Goal: Task Accomplishment & Management: Use online tool/utility

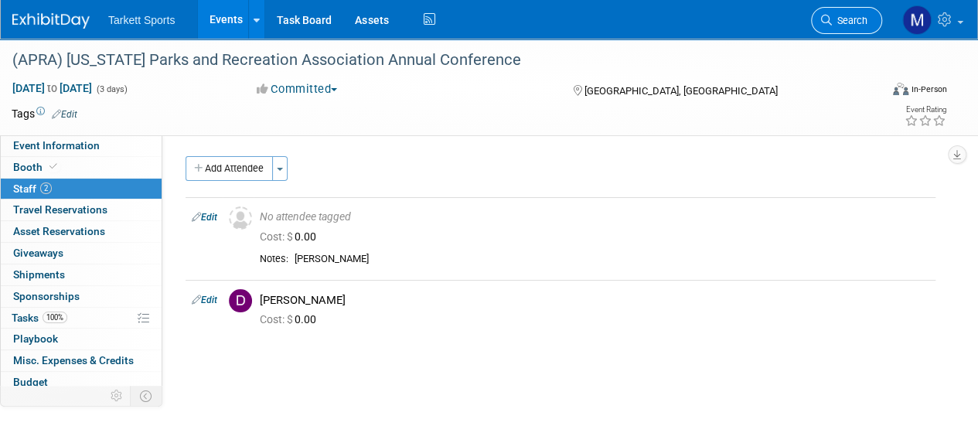
click at [845, 26] on span "Search" at bounding box center [850, 21] width 36 height 12
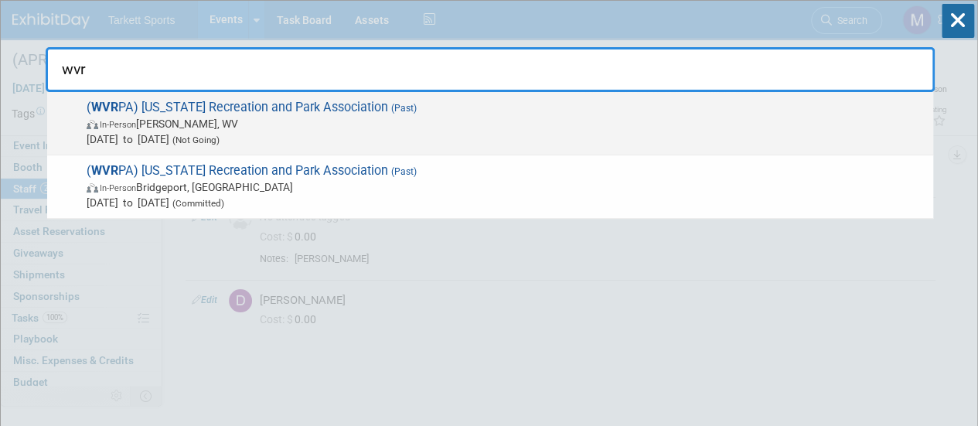
type input "wvr"
click at [362, 145] on span "Sep 16, 2024 to Sep 17, 2024 (Not Going)" at bounding box center [506, 138] width 839 height 15
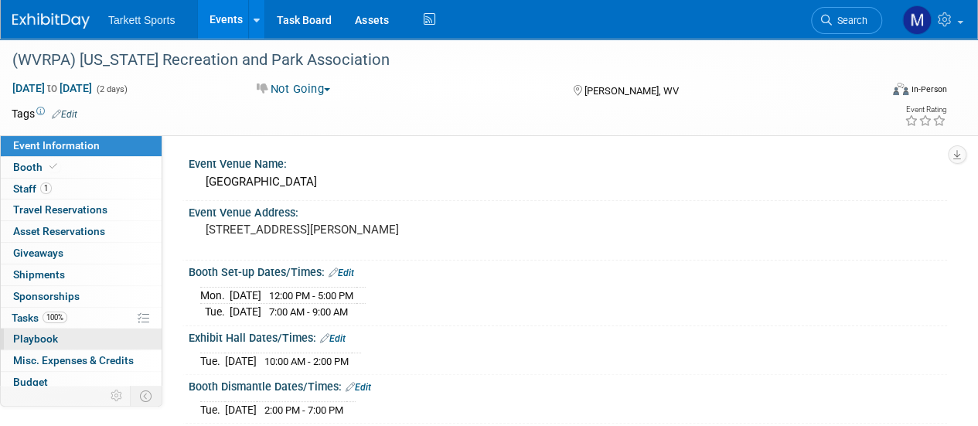
scroll to position [68, 0]
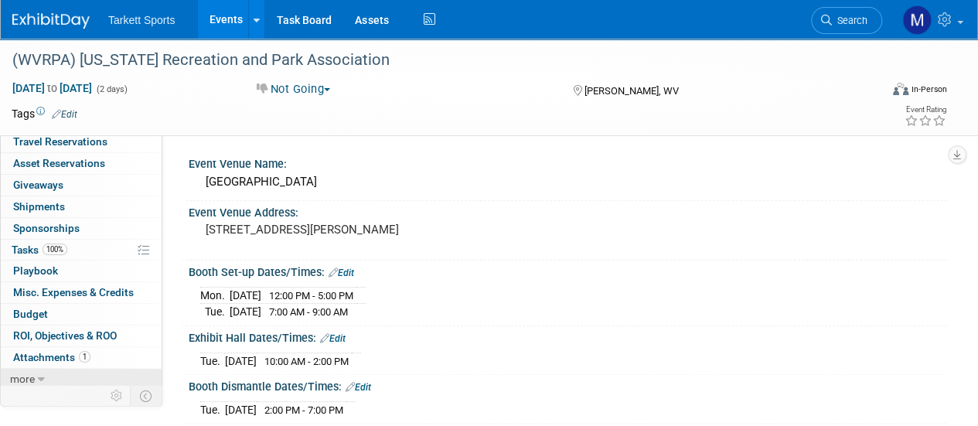
click at [61, 379] on link "more" at bounding box center [81, 379] width 161 height 21
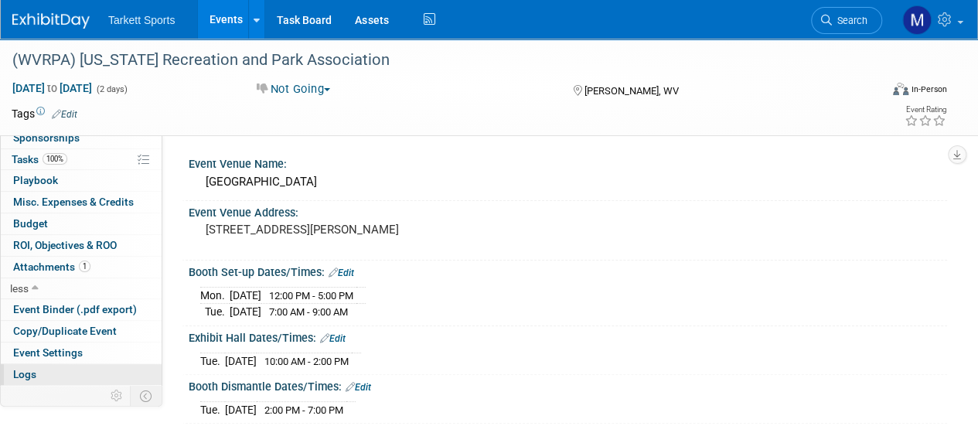
scroll to position [175, 0]
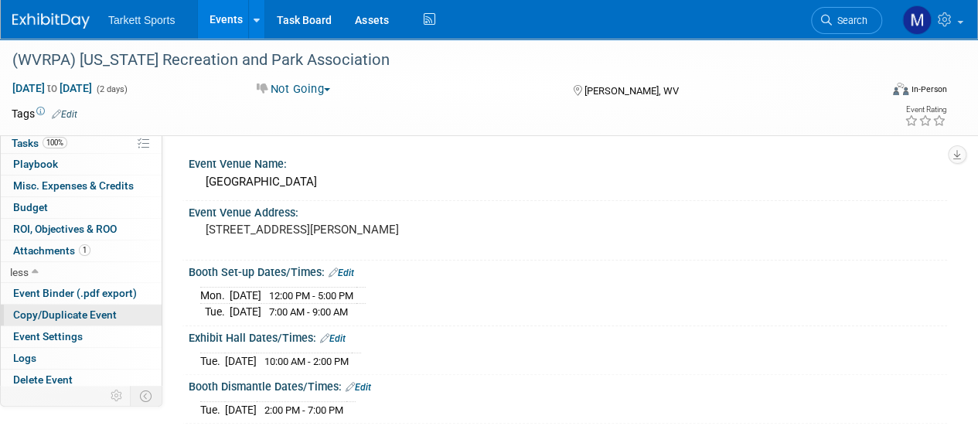
click at [74, 305] on link "Copy/Duplicate Event" at bounding box center [81, 315] width 161 height 21
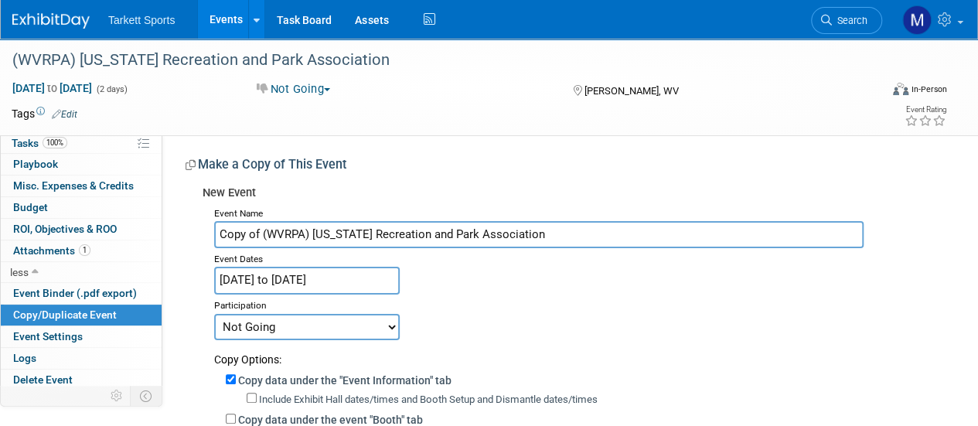
drag, startPoint x: 74, startPoint y: 301, endPoint x: 260, endPoint y: 240, distance: 196.0
click at [260, 240] on div "Event Information Event Info Booth Booth 1 Staff 1 Staff 0 Travel Reservations …" at bounding box center [489, 370] width 978 height 662
drag, startPoint x: 260, startPoint y: 240, endPoint x: 85, endPoint y: 208, distance: 178.4
click at [85, 208] on div "Event Information Event Info Booth Booth 1 Staff 1 Staff 0 Travel Reservations …" at bounding box center [489, 370] width 978 height 662
type input "(WVRPA) [US_STATE] Recreation and Park Association"
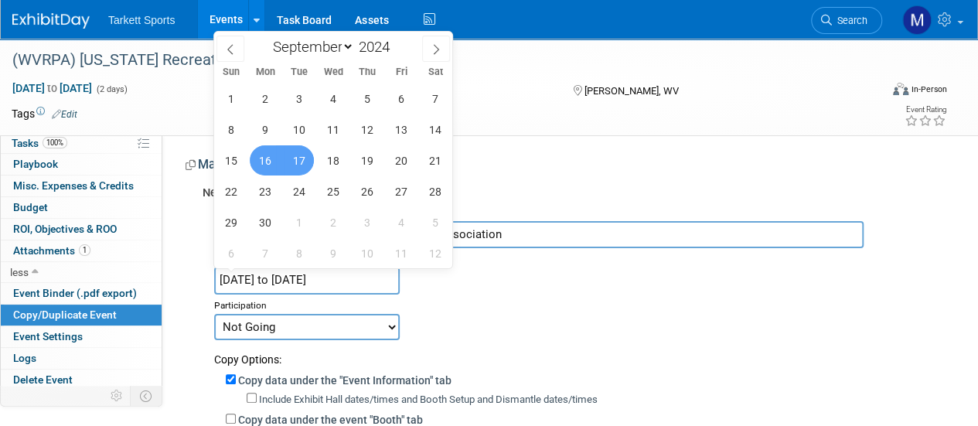
click at [338, 288] on input "Sep 16, 2024 to Sep 17, 2024" at bounding box center [306, 280] width 185 height 27
click at [394, 42] on span at bounding box center [395, 42] width 11 height 9
type input "2025"
click at [337, 44] on select "January February March April May June July August September October November De…" at bounding box center [309, 46] width 89 height 19
select select "9"
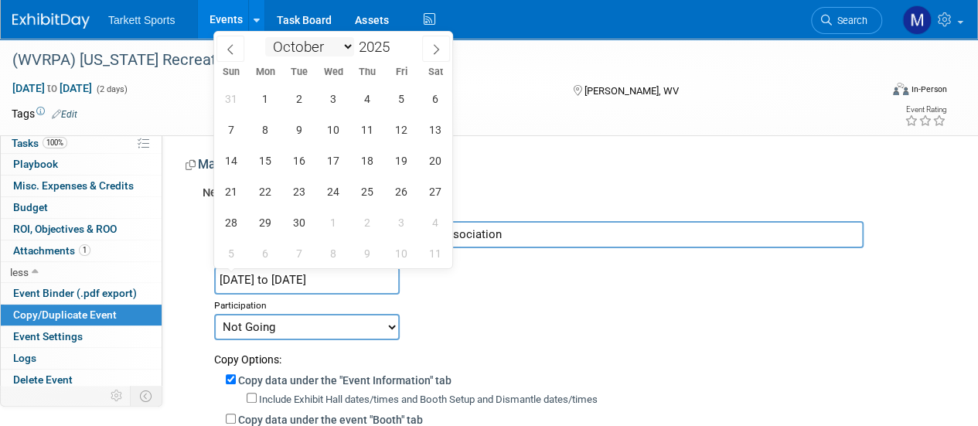
click at [265, 37] on select "January February March April May June July August September October November De…" at bounding box center [309, 46] width 89 height 19
click at [298, 131] on span "7" at bounding box center [299, 129] width 30 height 30
click at [365, 135] on span "9" at bounding box center [367, 129] width 30 height 30
type input "[DATE] to [DATE]"
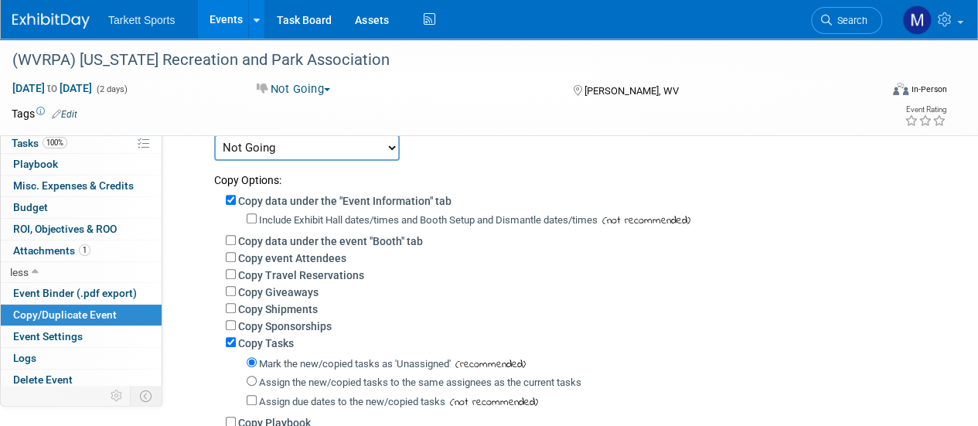
scroll to position [239, 0]
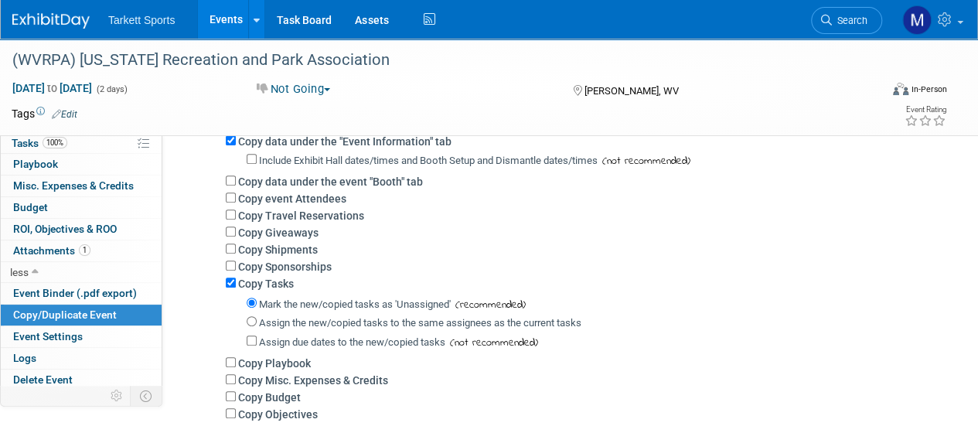
click at [238, 197] on label "Copy event Attendees" at bounding box center [292, 198] width 108 height 12
click at [236, 197] on input "Copy event Attendees" at bounding box center [231, 197] width 10 height 10
checkbox input "true"
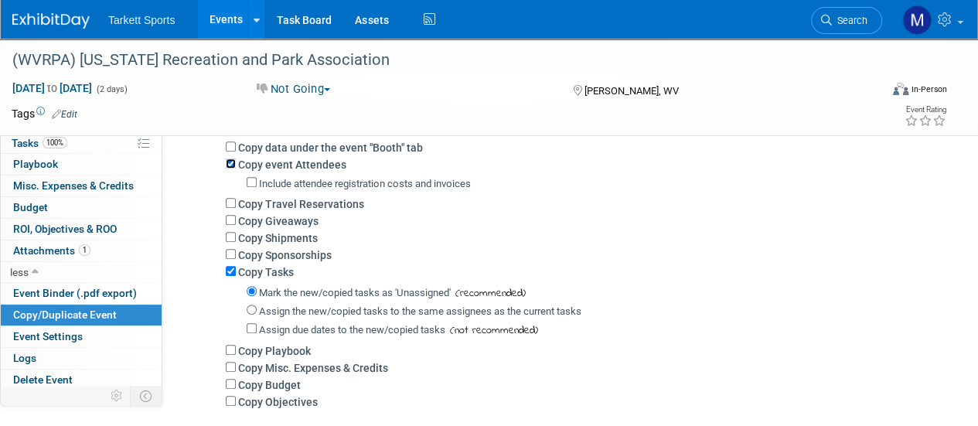
scroll to position [276, 0]
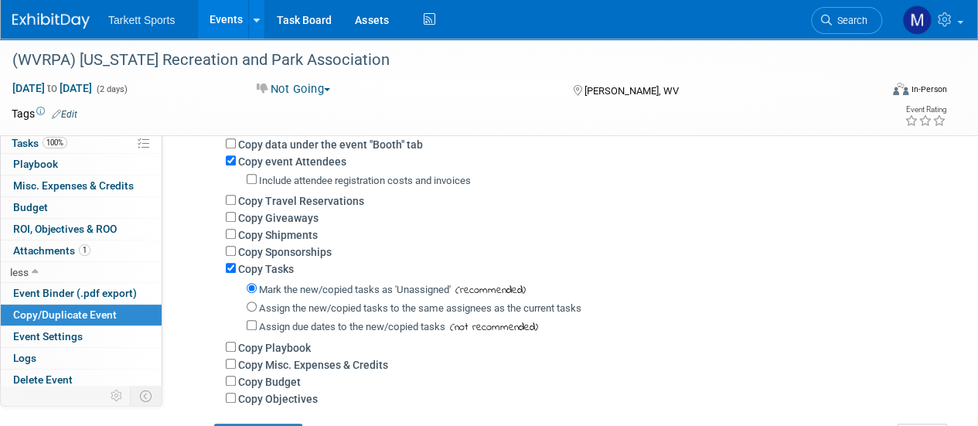
click at [255, 265] on label "Copy Tasks" at bounding box center [266, 269] width 56 height 12
click at [236, 265] on input "Copy Tasks" at bounding box center [231, 268] width 10 height 10
checkbox input "false"
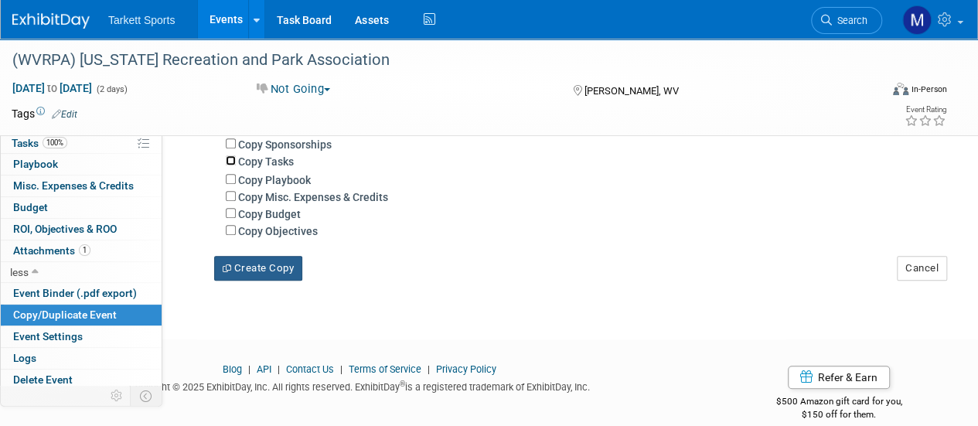
scroll to position [376, 0]
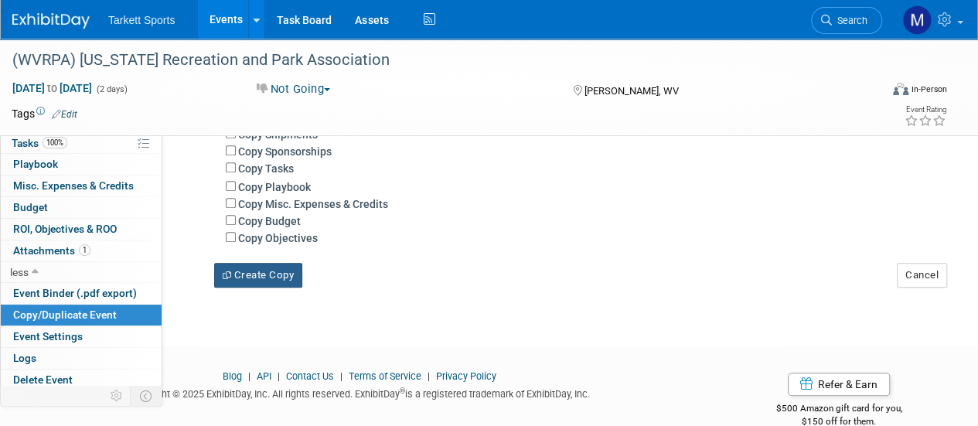
click at [263, 285] on button "Create Copy" at bounding box center [258, 275] width 88 height 25
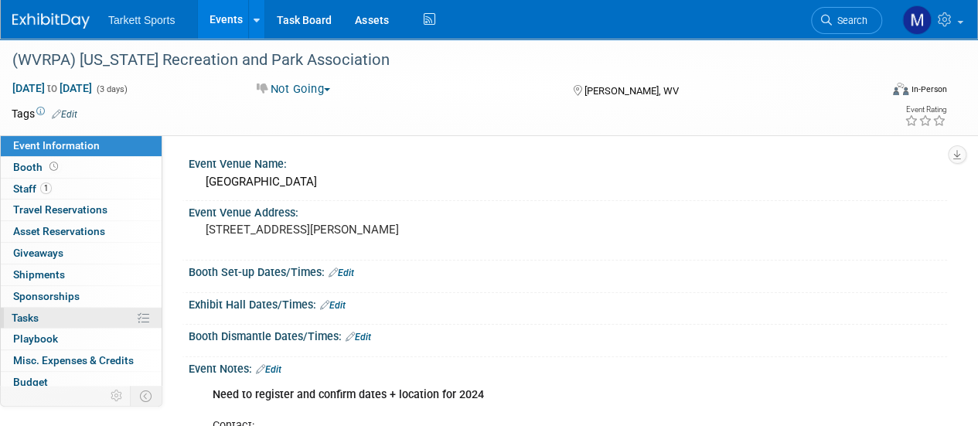
click at [83, 311] on link "0% Tasks 0%" at bounding box center [81, 318] width 161 height 21
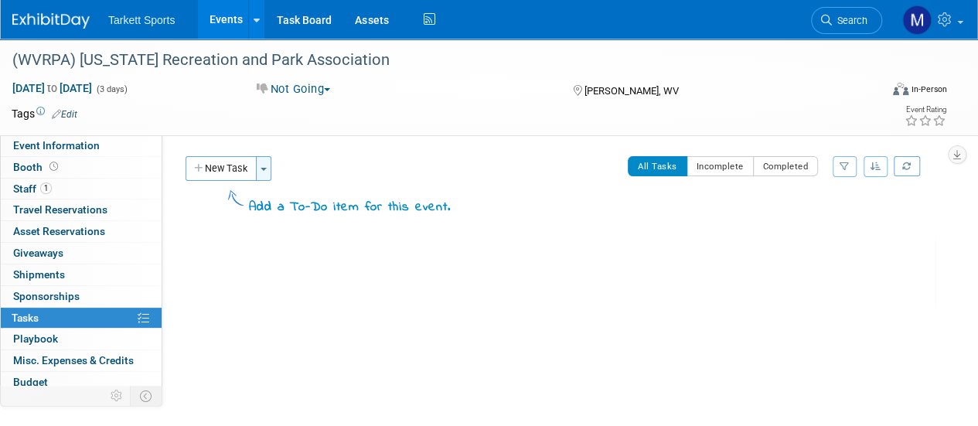
click at [269, 174] on button "Toggle Dropdown" at bounding box center [263, 168] width 15 height 25
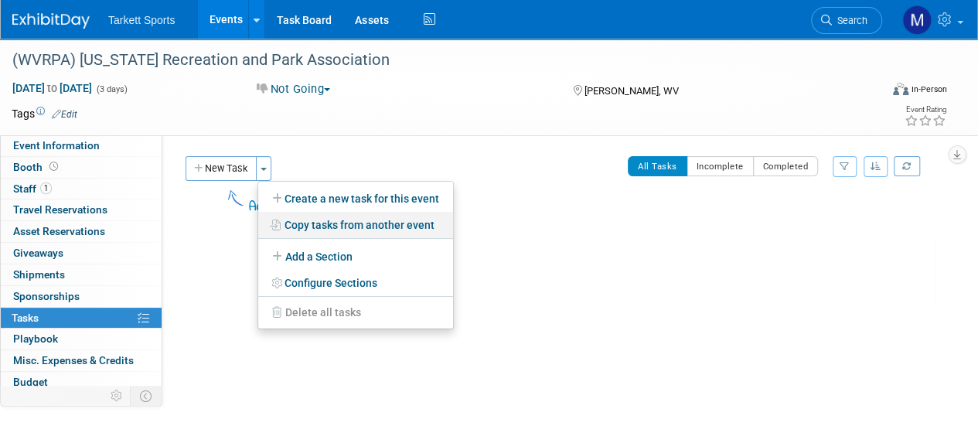
click at [313, 226] on link "Copy tasks from another event" at bounding box center [355, 225] width 195 height 26
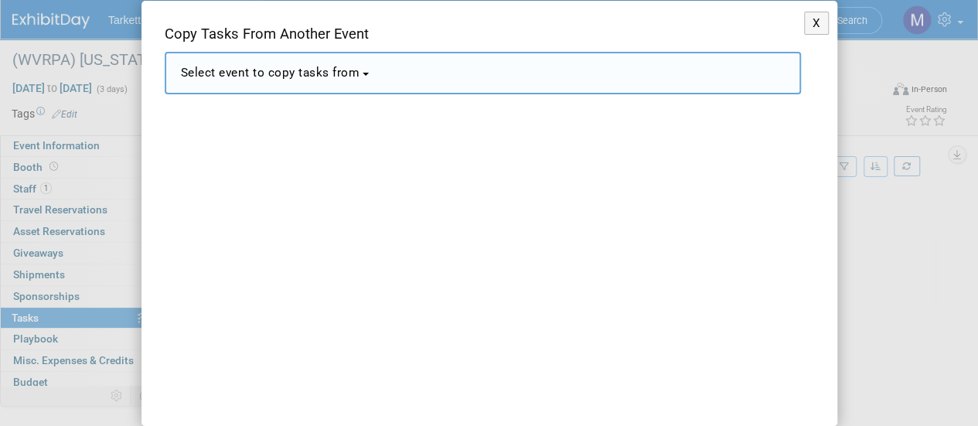
click at [335, 90] on button "Select event to copy tasks from" at bounding box center [483, 73] width 636 height 43
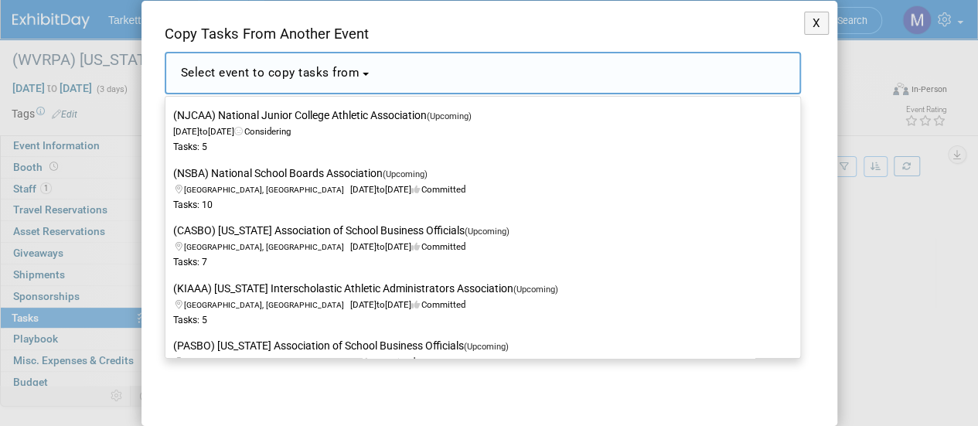
scroll to position [307, 0]
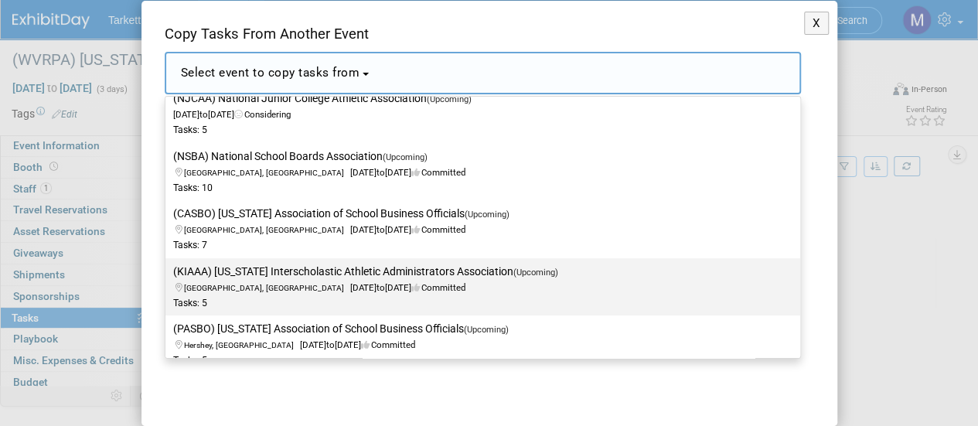
click at [271, 282] on span "[GEOGRAPHIC_DATA], [GEOGRAPHIC_DATA] [DATE] to [DATE] Committed" at bounding box center [370, 280] width 394 height 26
click at [168, 277] on input "(KIAAA) [US_STATE] Interscholastic Athletic Administrators Association (Upcomin…" at bounding box center [163, 272] width 10 height 10
select select "11141375"
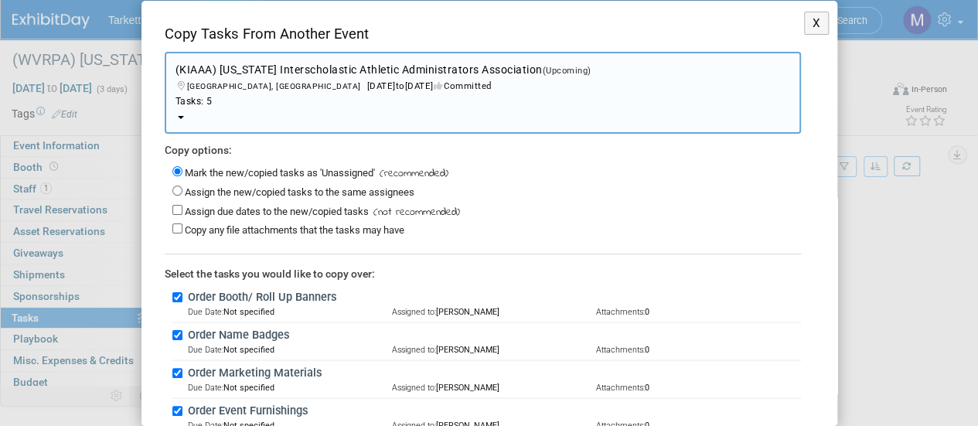
click at [311, 192] on label "Assign the new/copied tasks to the same assignees" at bounding box center [300, 192] width 230 height 12
click at [182, 192] on input "Assign the new/copied tasks to the same assignees" at bounding box center [177, 190] width 10 height 10
radio input "true"
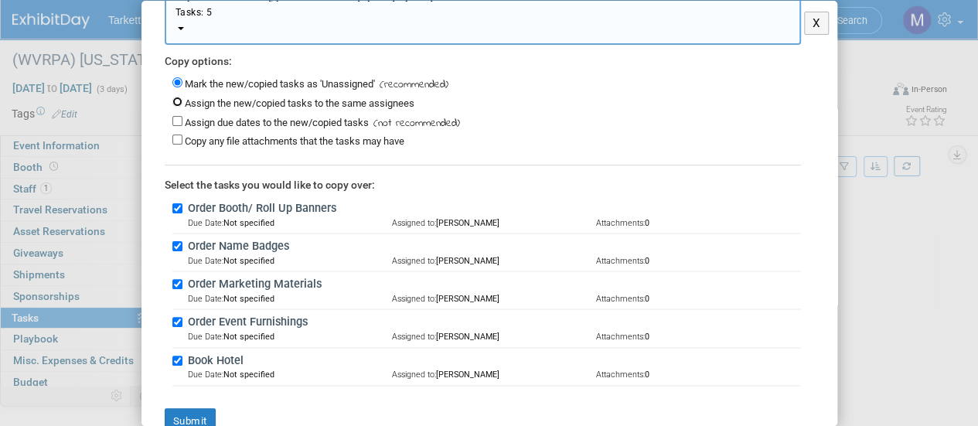
scroll to position [117, 0]
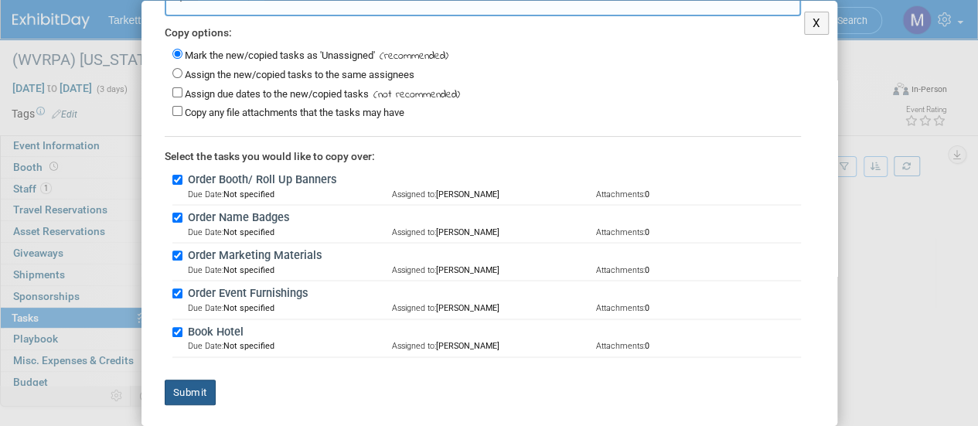
click at [211, 380] on button "Submit" at bounding box center [190, 393] width 51 height 26
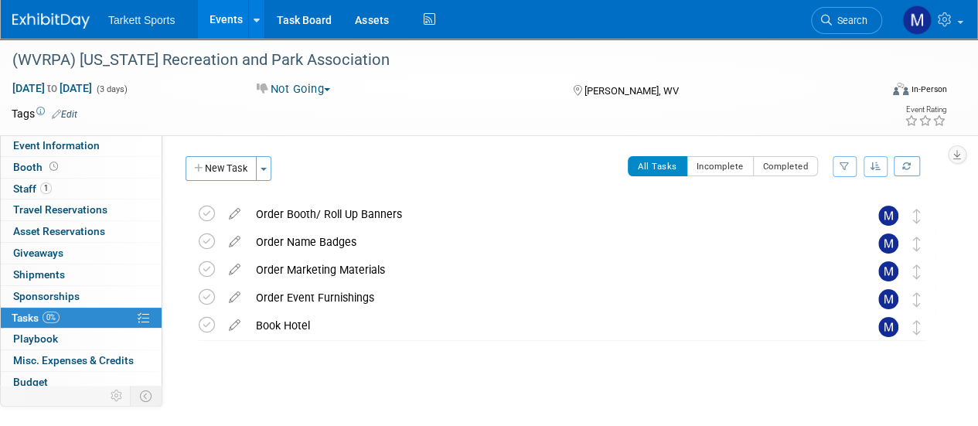
click at [223, 16] on link "Events" at bounding box center [226, 19] width 56 height 39
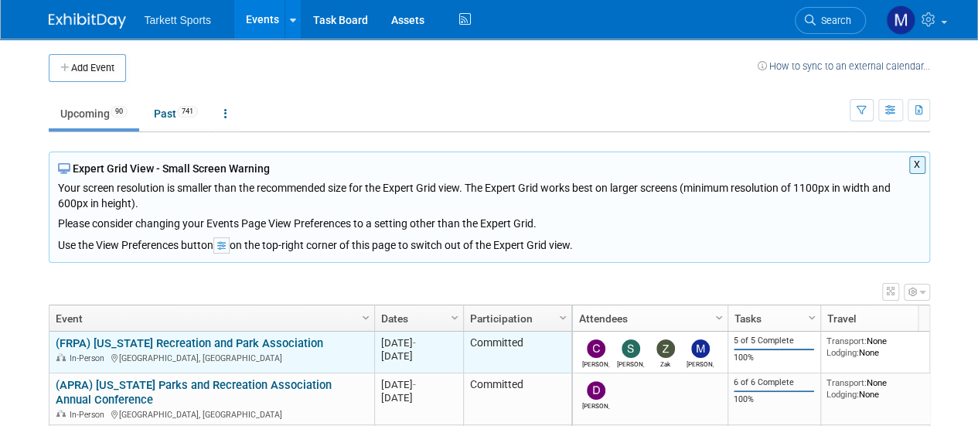
click at [255, 339] on link "(FRPA) [US_STATE] Recreation and Park Association" at bounding box center [189, 343] width 267 height 14
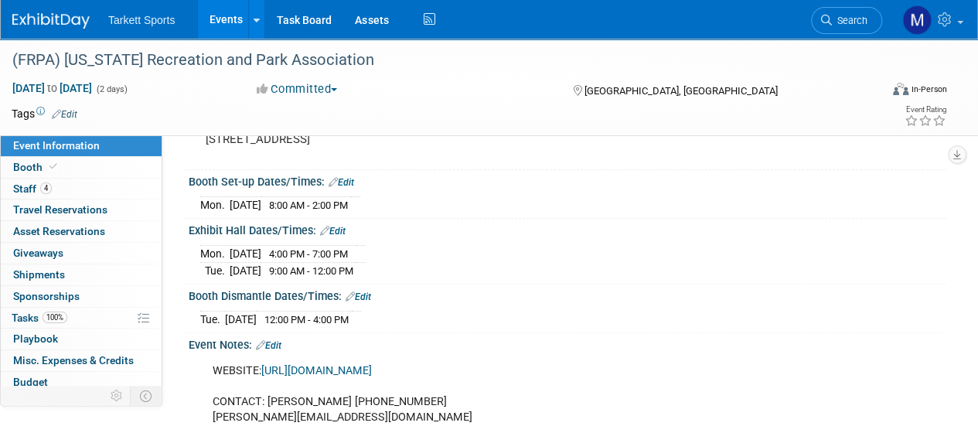
scroll to position [91, 0]
